Goal: Find specific page/section: Find specific page/section

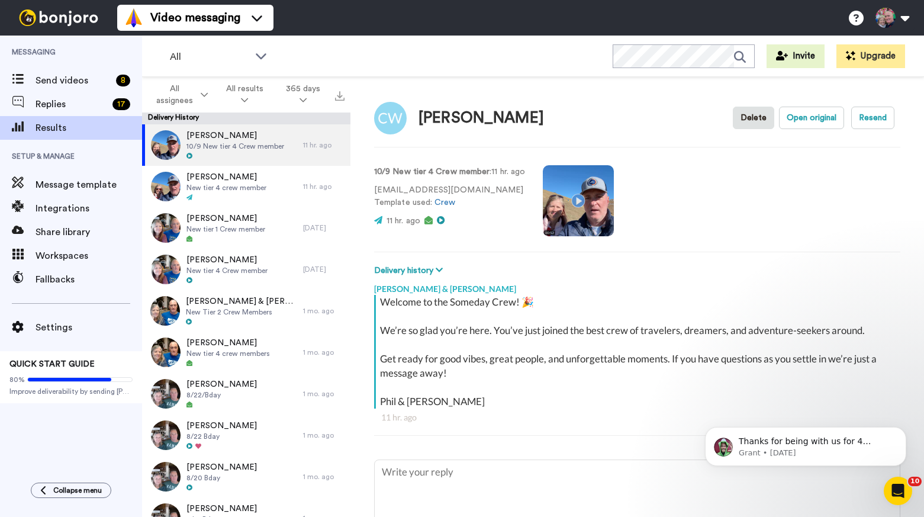
scroll to position [5, 0]
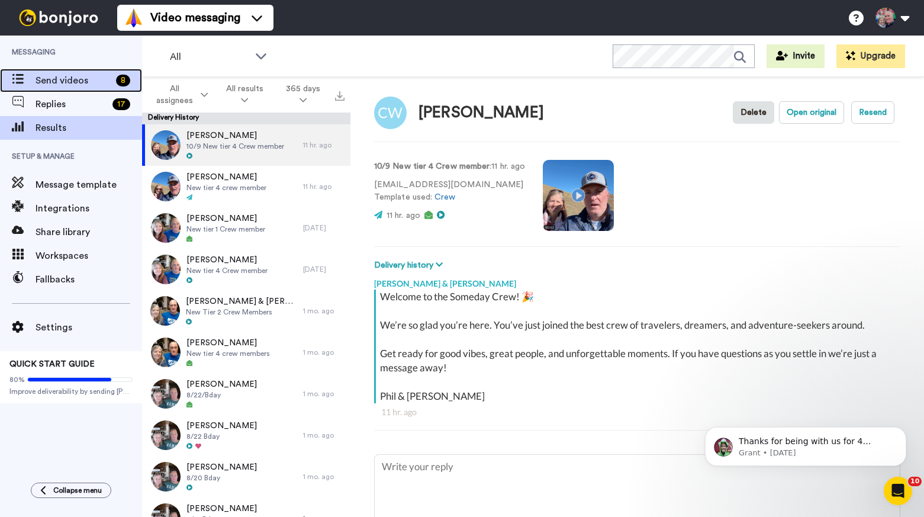
click at [79, 78] on span "Send videos" at bounding box center [74, 80] width 76 height 14
type textarea "x"
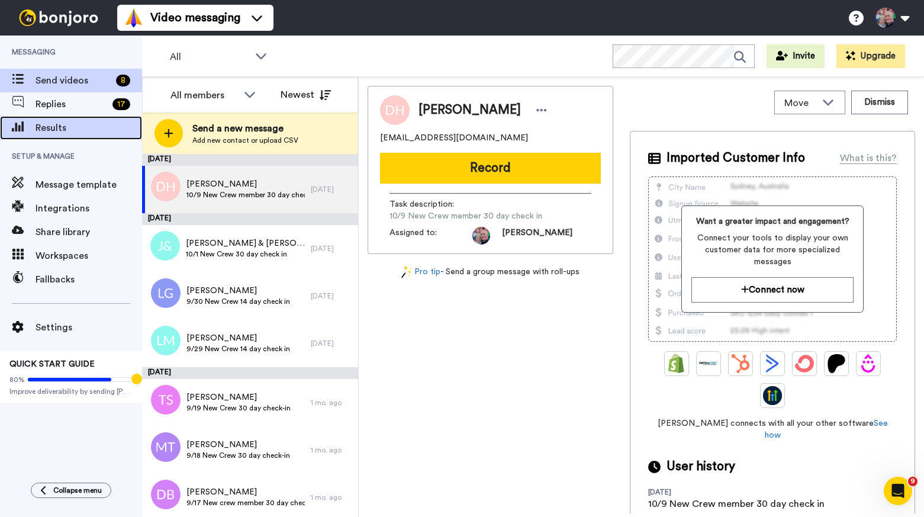
click at [57, 124] on span "Results" at bounding box center [89, 128] width 107 height 14
